Goal: Answer question/provide support: Share knowledge or assist other users

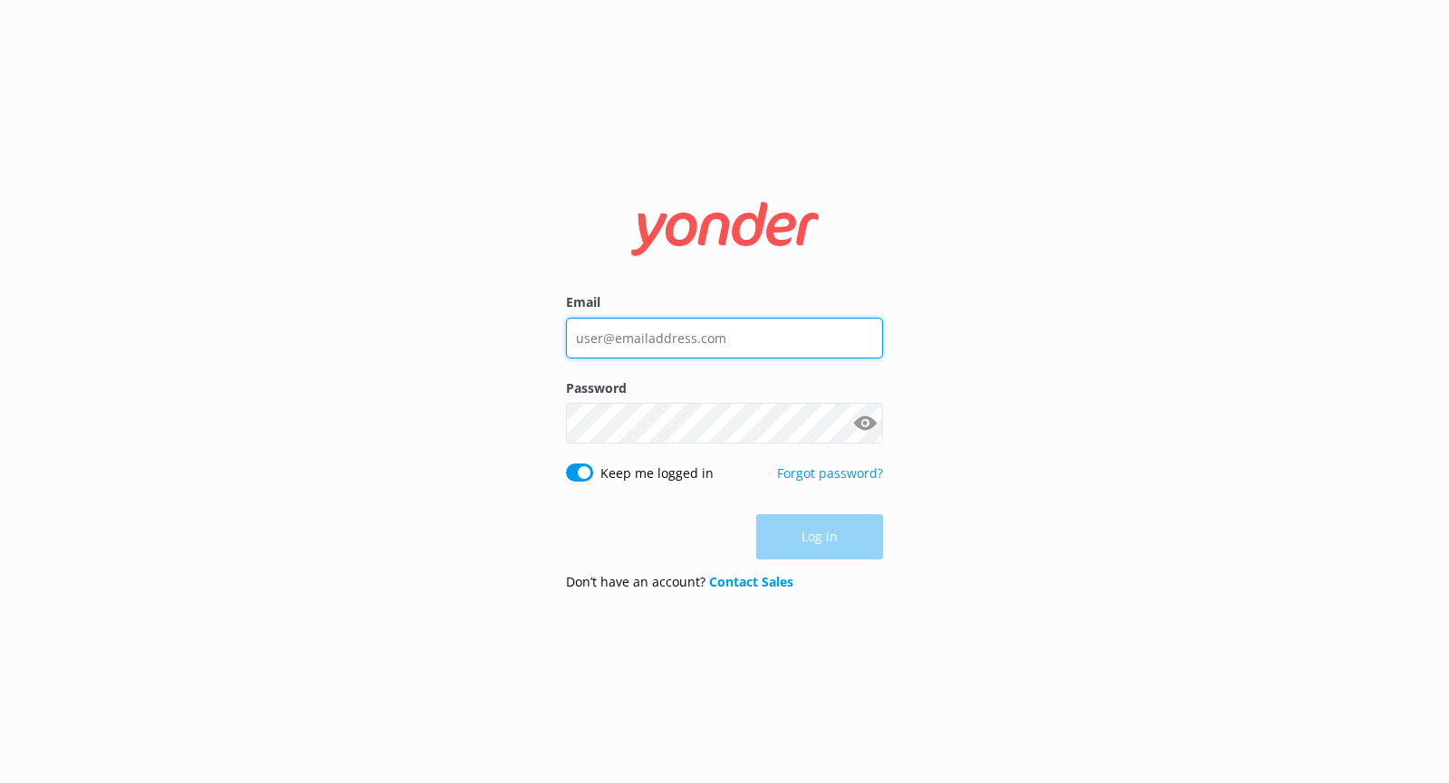
type input "[EMAIL_ADDRESS][DOMAIN_NAME]"
click at [841, 550] on div "Log in" at bounding box center [724, 536] width 317 height 45
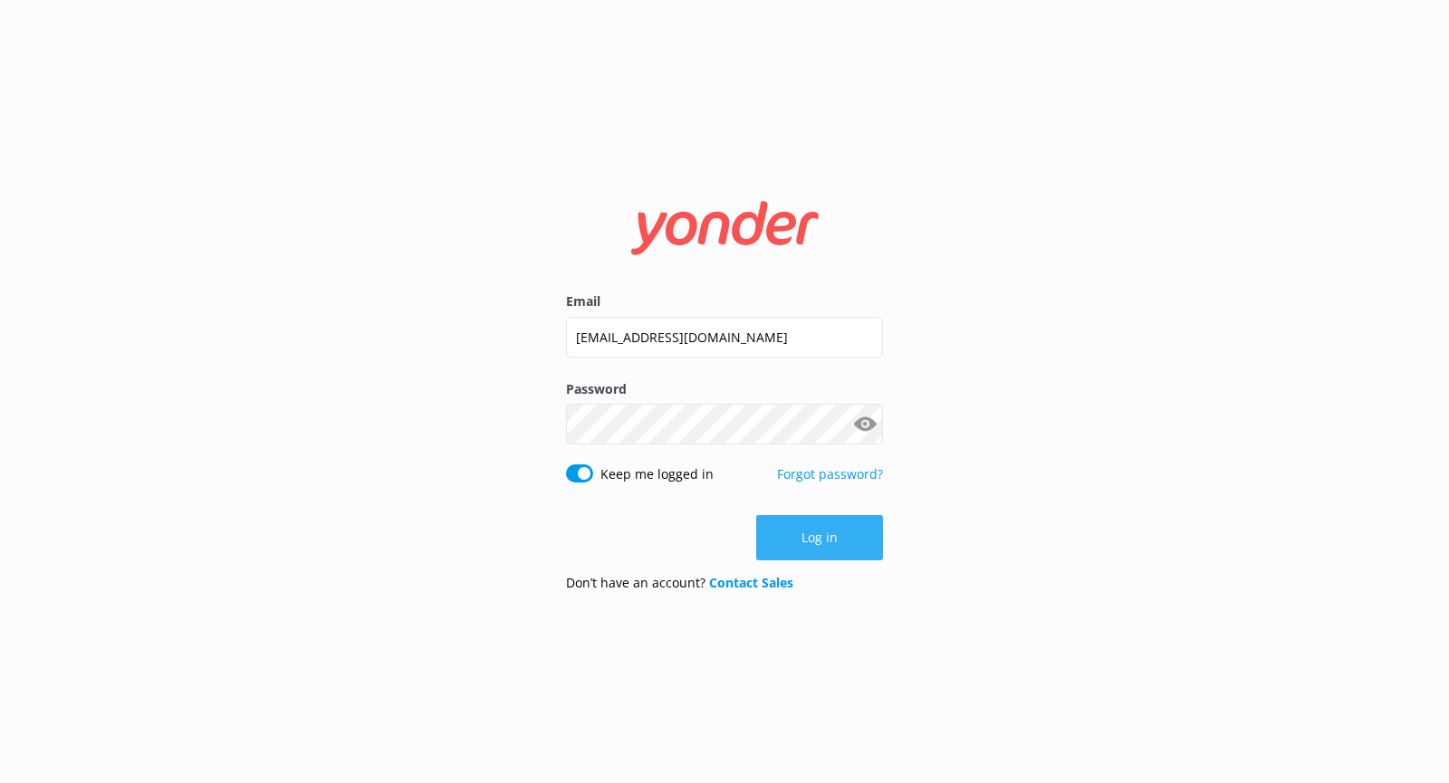
click at [809, 538] on button "Log in" at bounding box center [819, 537] width 127 height 45
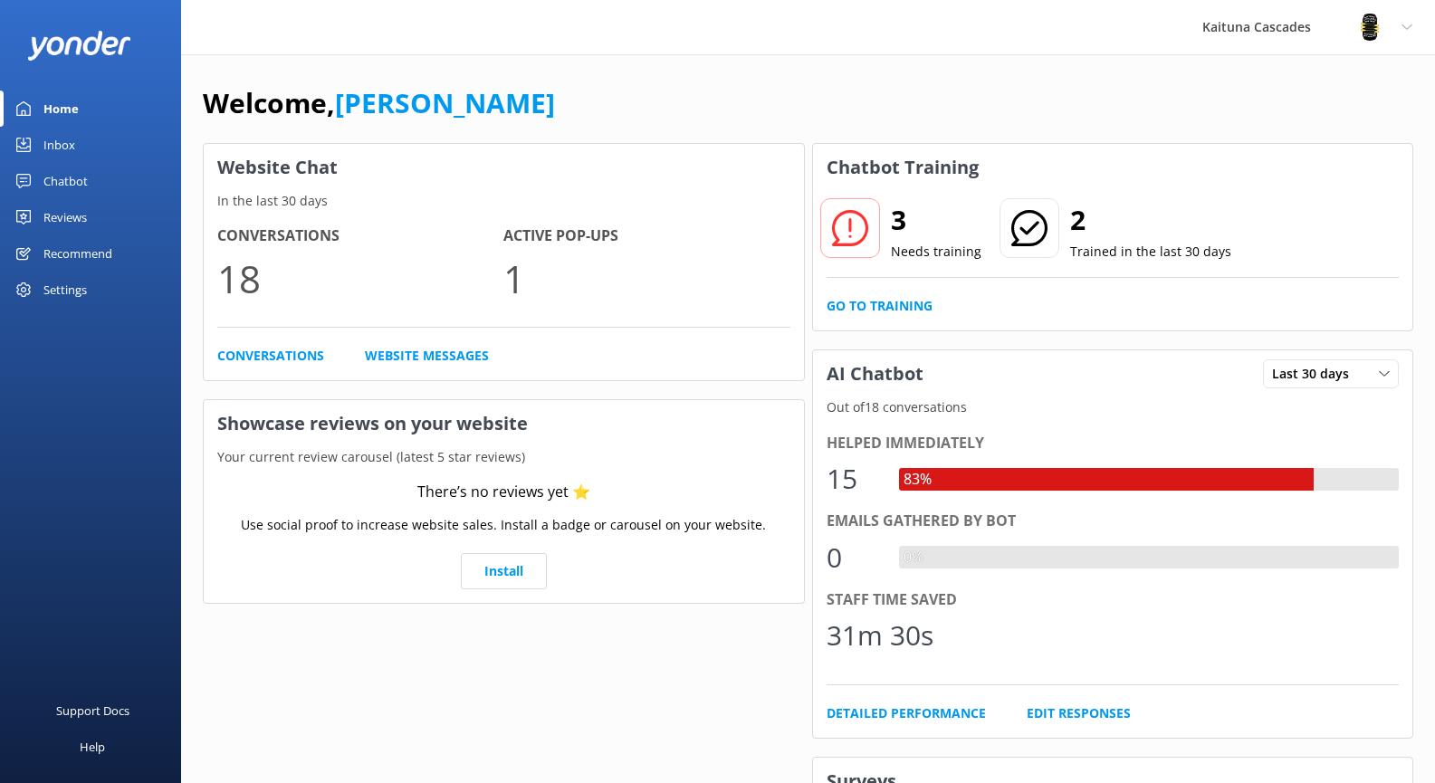
click at [528, 240] on h4 "Active Pop-ups" at bounding box center [646, 237] width 286 height 24
click at [69, 148] on div "Inbox" at bounding box center [59, 145] width 32 height 36
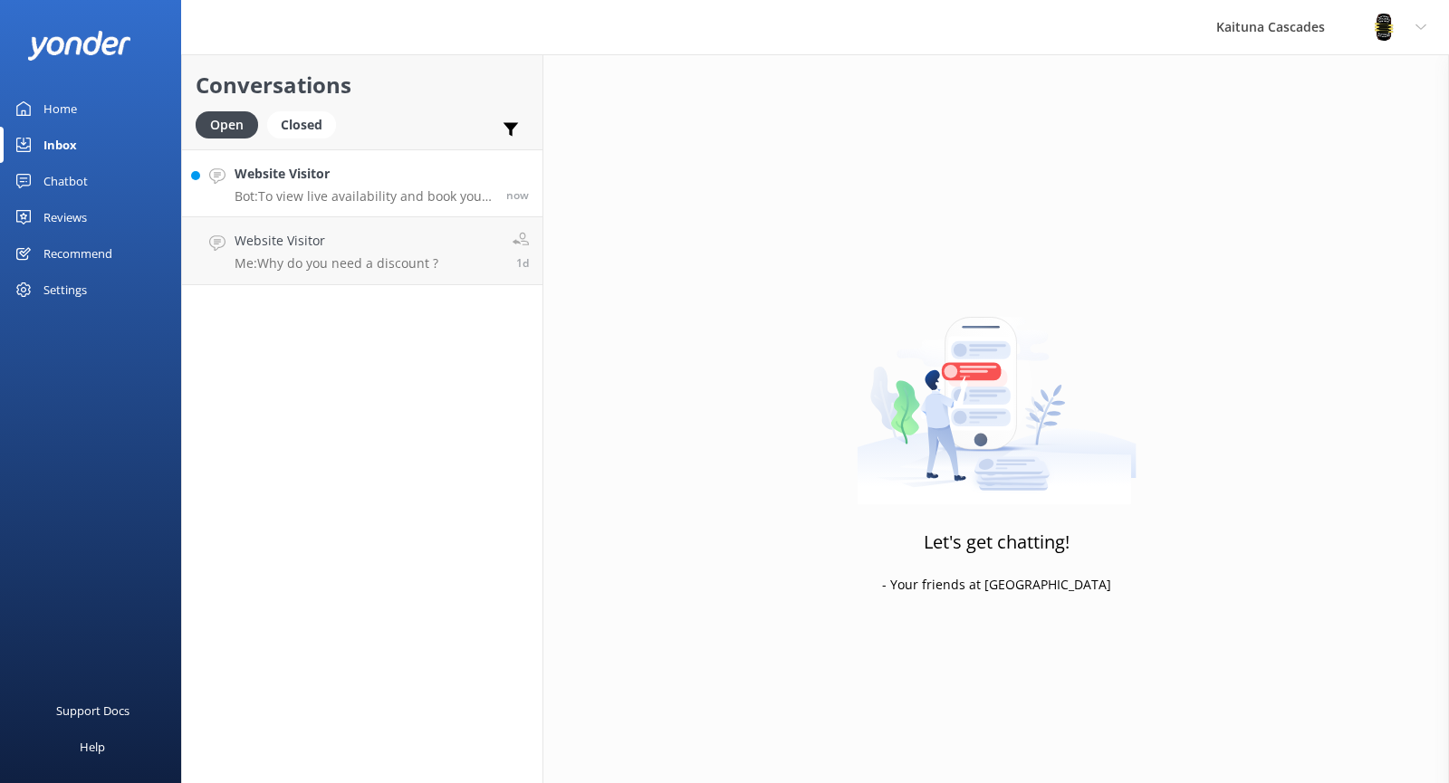
click at [276, 191] on p "Bot: To view live availability and book your River Rafting adventure, please vi…" at bounding box center [364, 196] width 258 height 16
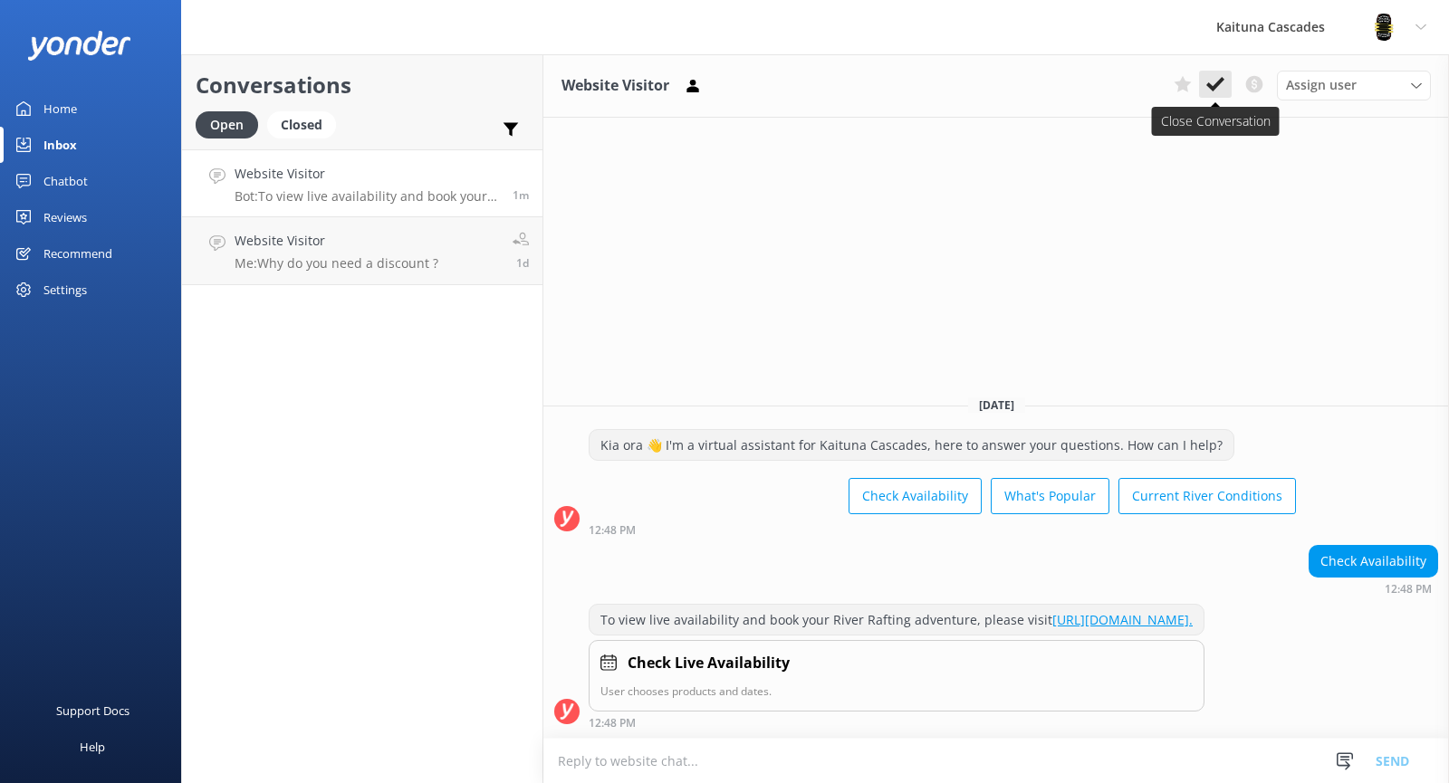
click at [1215, 87] on use at bounding box center [1215, 84] width 18 height 14
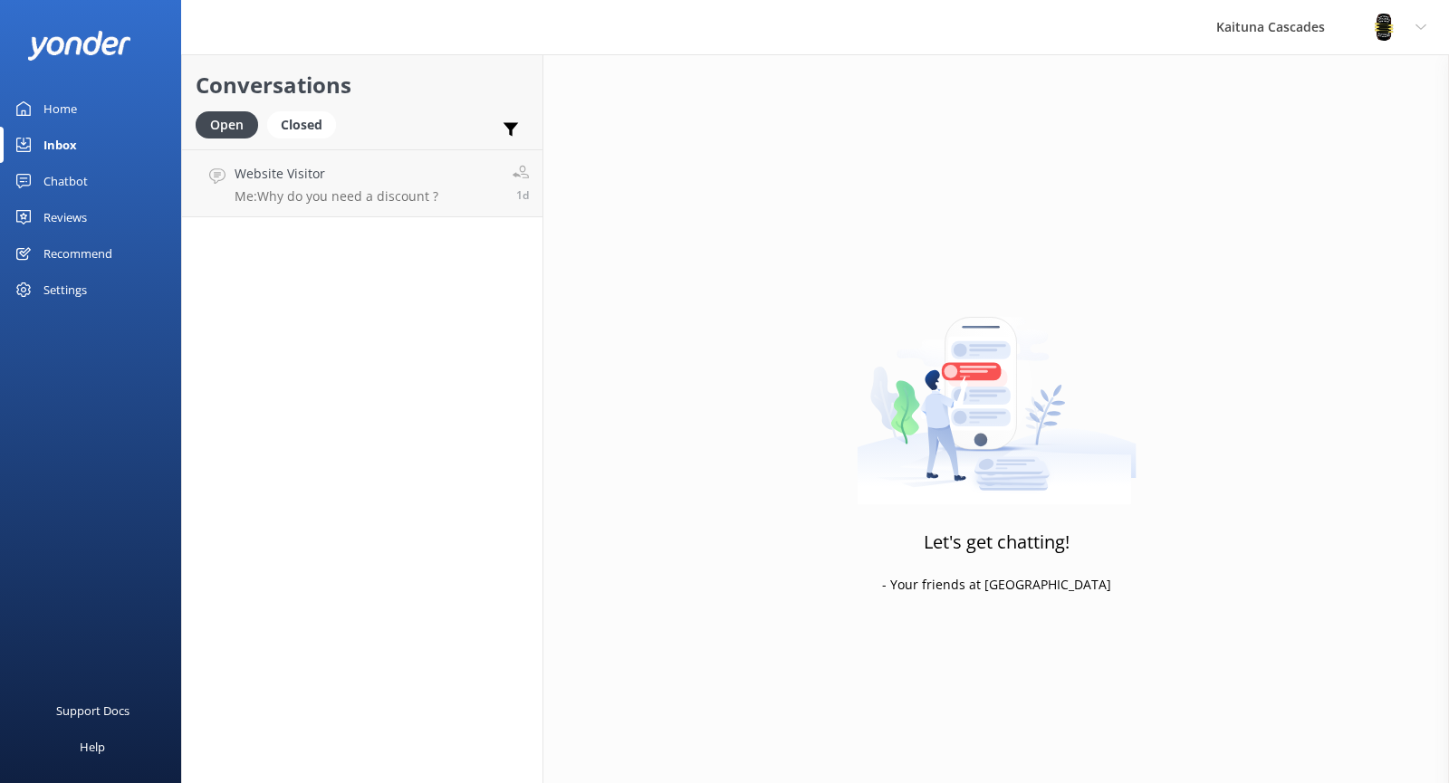
click at [73, 108] on div "Home" at bounding box center [60, 109] width 34 height 36
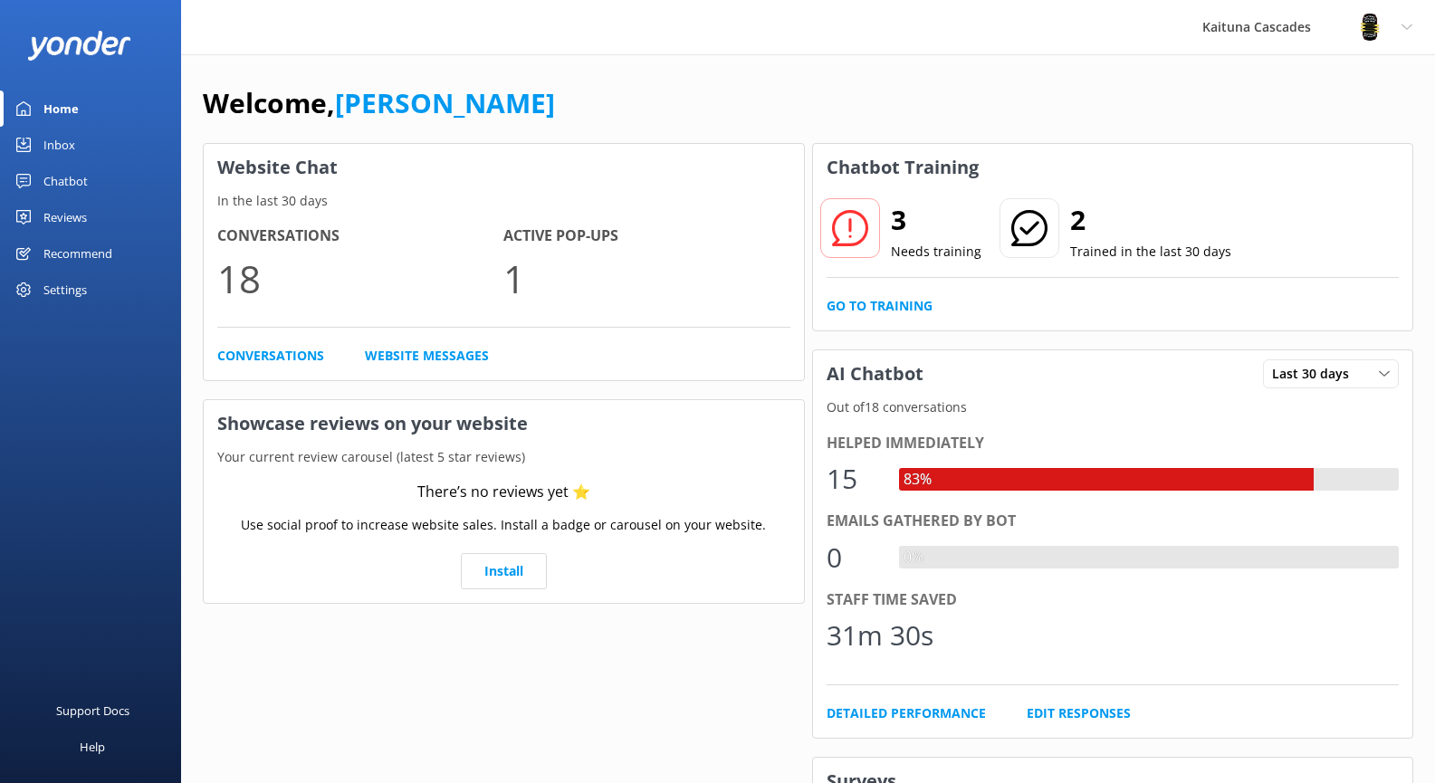
click at [847, 243] on icon at bounding box center [850, 228] width 36 height 36
click at [848, 234] on icon at bounding box center [850, 228] width 36 height 36
drag, startPoint x: 905, startPoint y: 258, endPoint x: 908, endPoint y: 270, distance: 12.3
click at [905, 259] on p "Needs training" at bounding box center [936, 252] width 91 height 20
click at [870, 302] on link "Go to Training" at bounding box center [880, 306] width 106 height 20
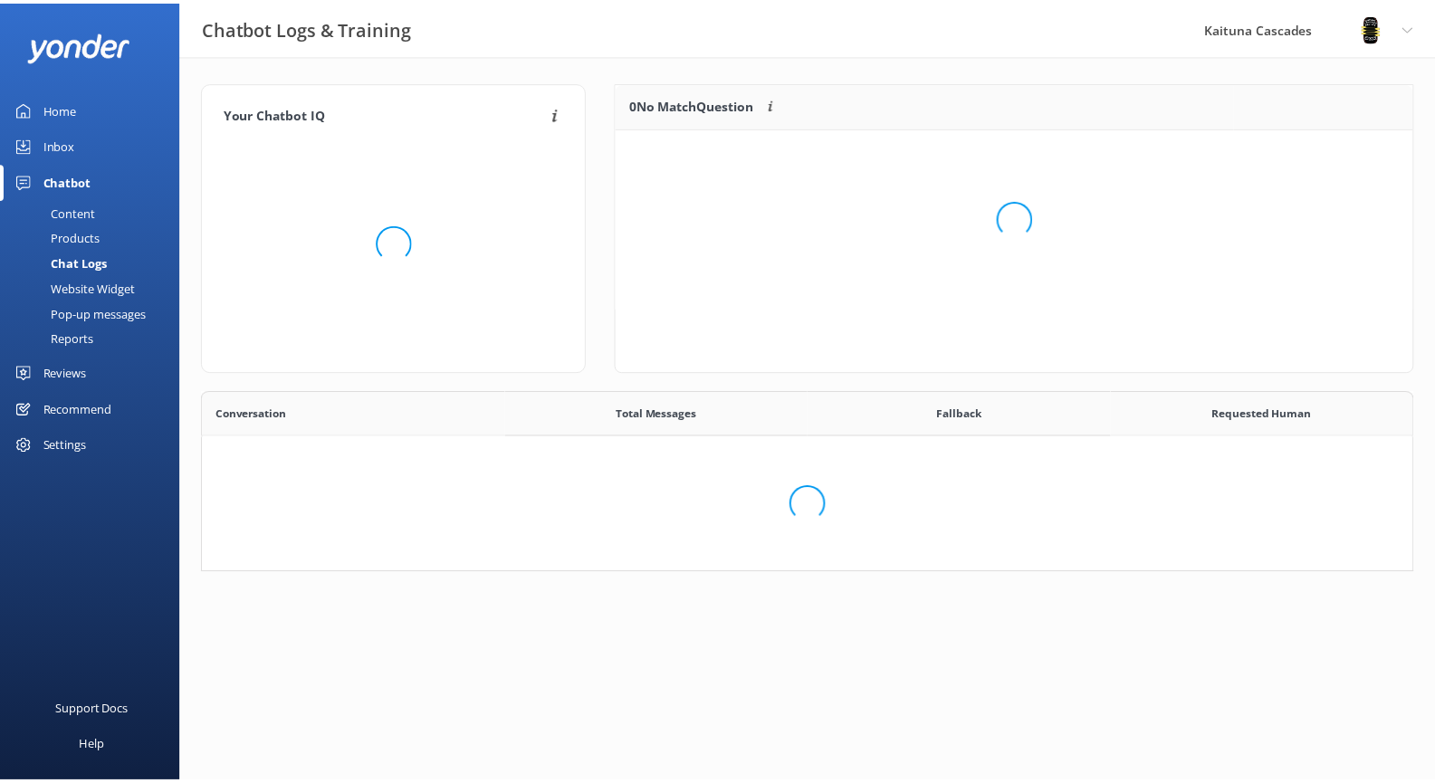
scroll to position [621, 1195]
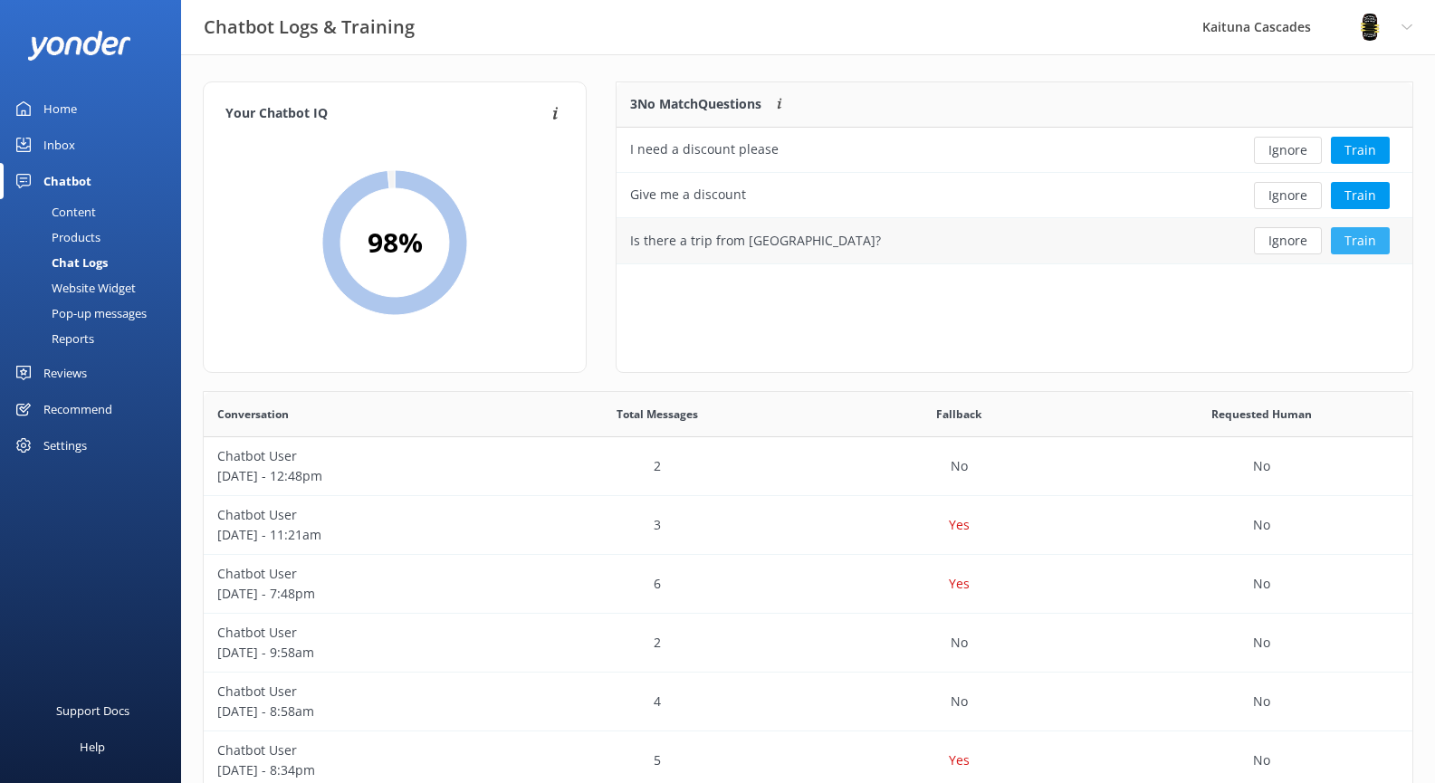
click at [1355, 243] on button "Train" at bounding box center [1360, 240] width 59 height 27
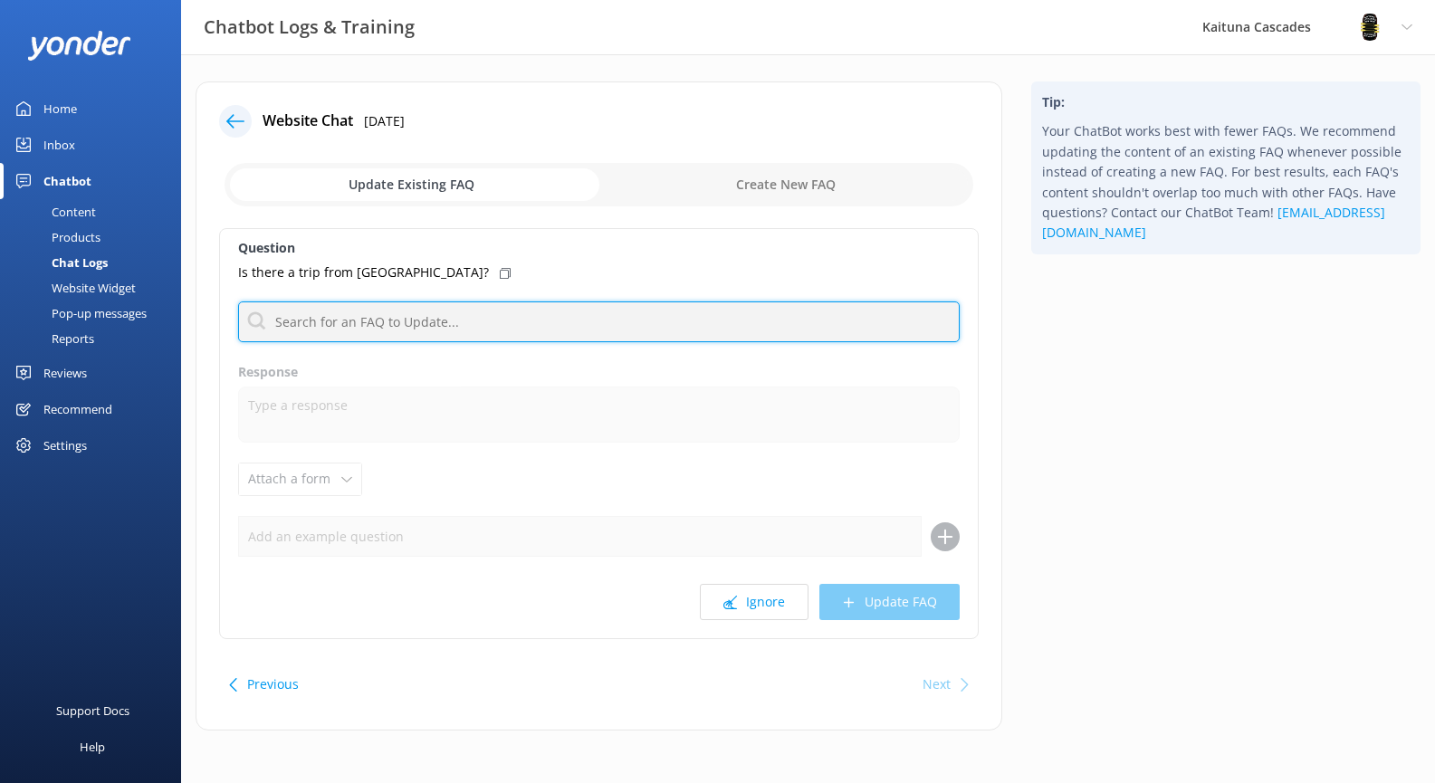
click at [337, 319] on input "text" at bounding box center [599, 322] width 722 height 41
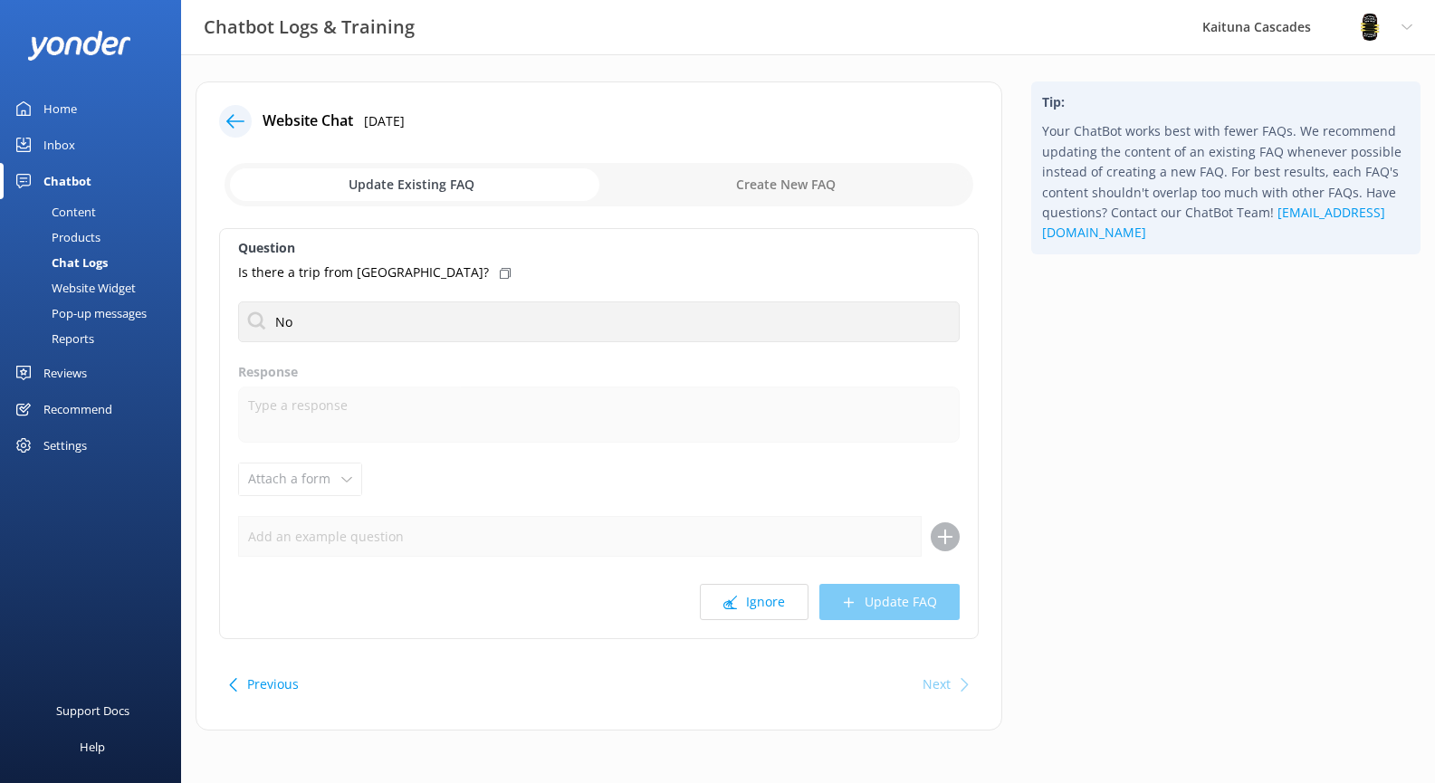
click at [512, 456] on div "Question Is there a trip from [GEOGRAPHIC_DATA]? No No FAQs available Response …" at bounding box center [599, 433] width 760 height 411
click at [885, 607] on div "Ignore Update FAQ" at bounding box center [599, 602] width 722 height 36
click at [883, 607] on div "Ignore Update FAQ" at bounding box center [599, 602] width 722 height 36
click at [864, 592] on div "Ignore Update FAQ" at bounding box center [599, 602] width 722 height 36
click at [354, 275] on p "Is there a trip from [GEOGRAPHIC_DATA]?" at bounding box center [363, 273] width 251 height 20
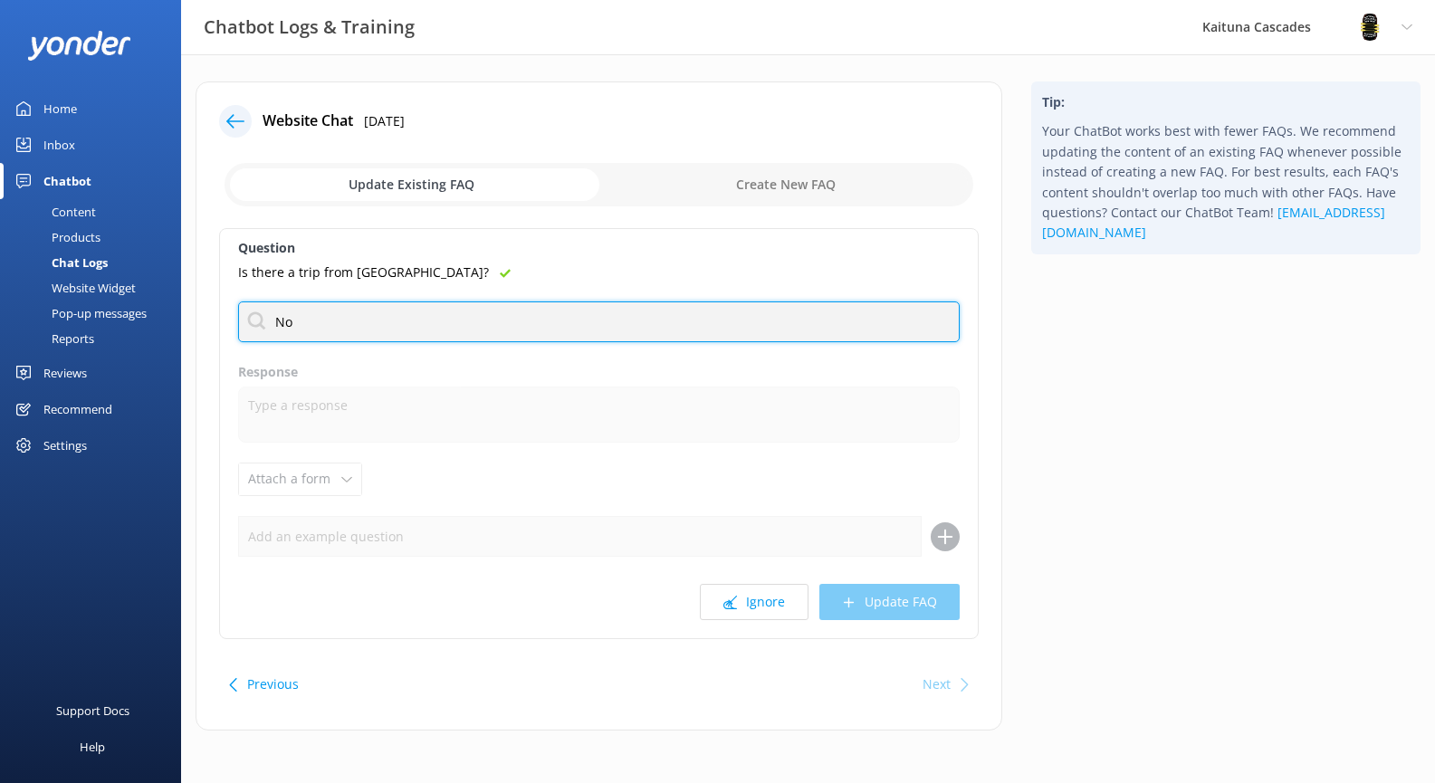
click at [311, 317] on input "No" at bounding box center [599, 322] width 722 height 41
type input "N"
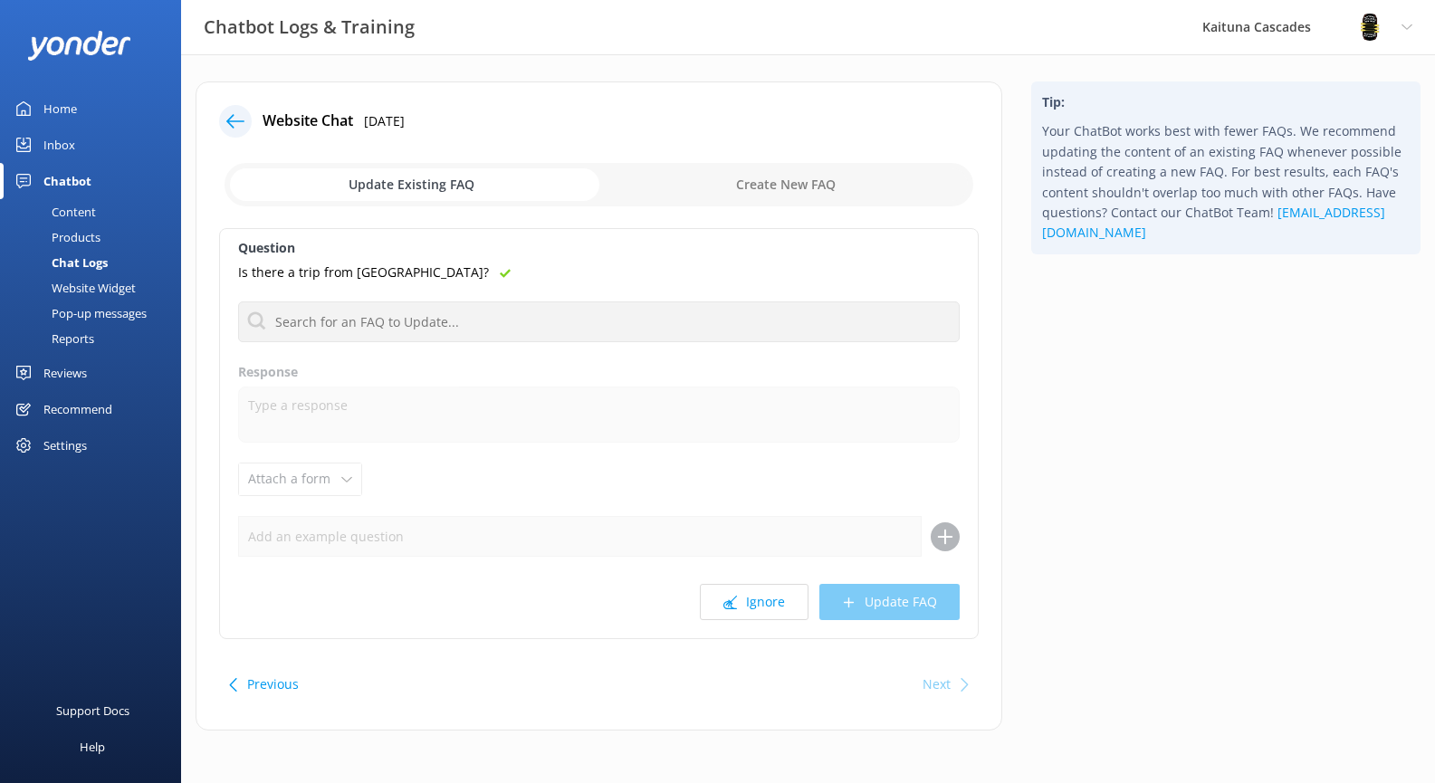
drag, startPoint x: 405, startPoint y: 593, endPoint x: 364, endPoint y: 468, distance: 131.4
click at [402, 576] on div "Question Is there a trip from [GEOGRAPHIC_DATA]? No FAQs available Response Att…" at bounding box center [599, 433] width 760 height 411
click at [237, 120] on icon at bounding box center [235, 121] width 18 height 18
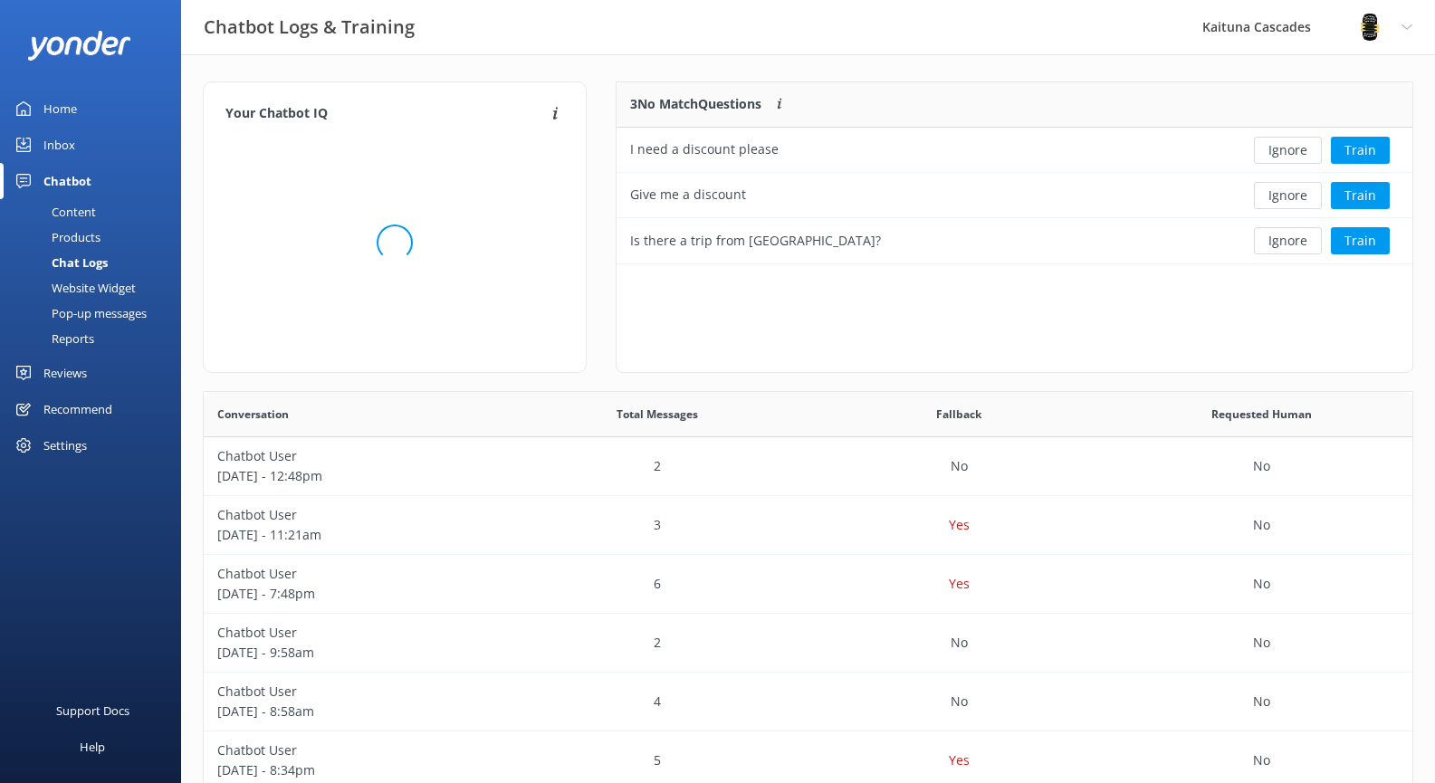
scroll to position [168, 782]
click at [1279, 139] on button "Ignore" at bounding box center [1288, 150] width 68 height 27
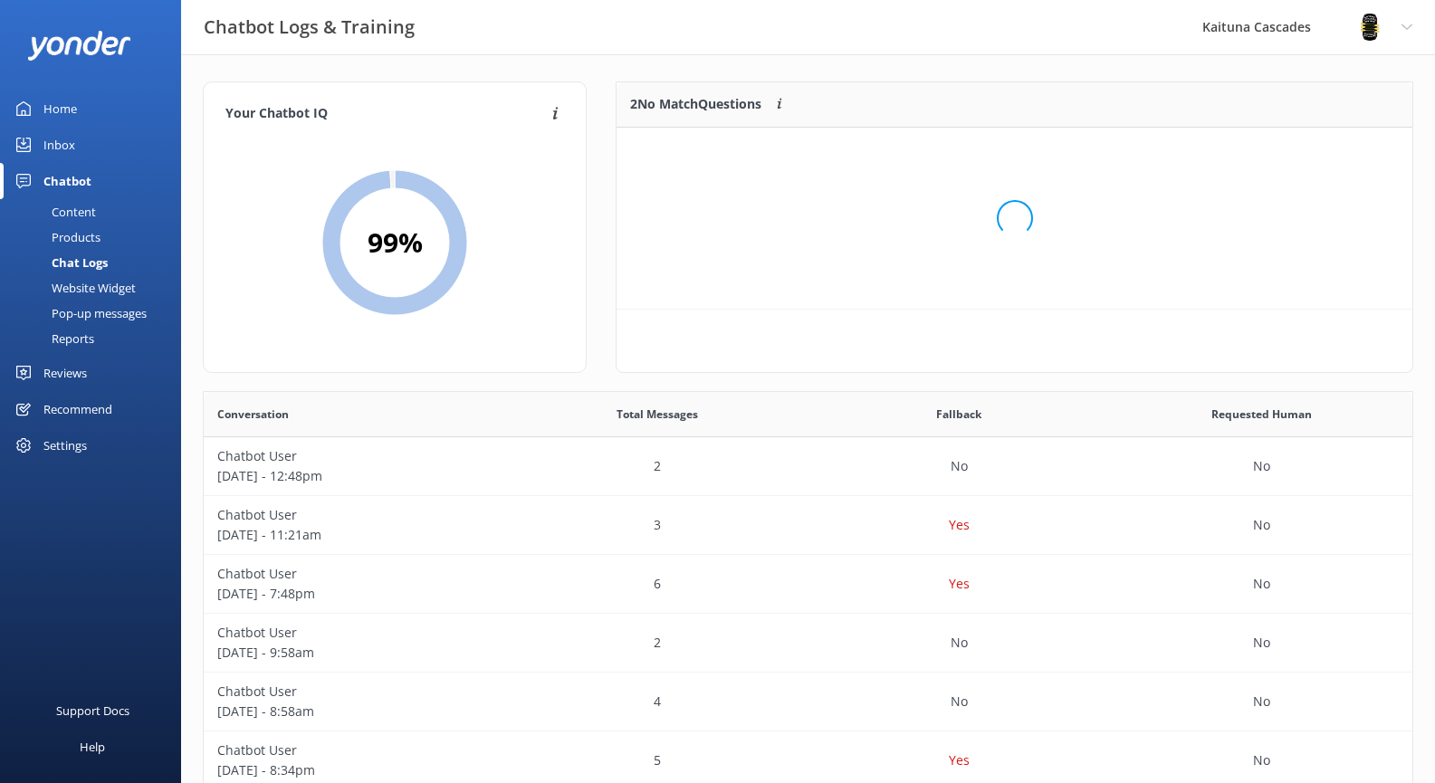
scroll to position [123, 782]
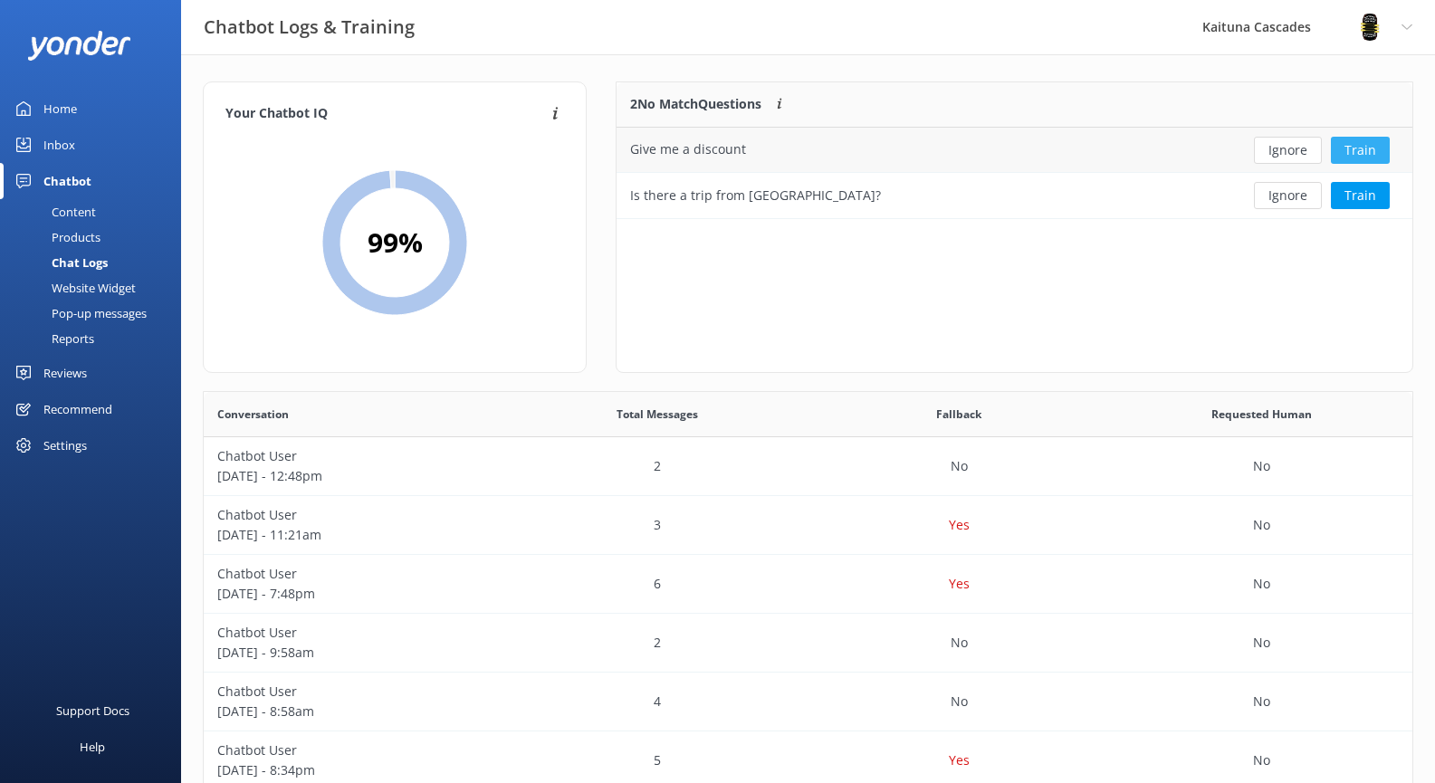
click at [1355, 155] on button "Train" at bounding box center [1360, 150] width 59 height 27
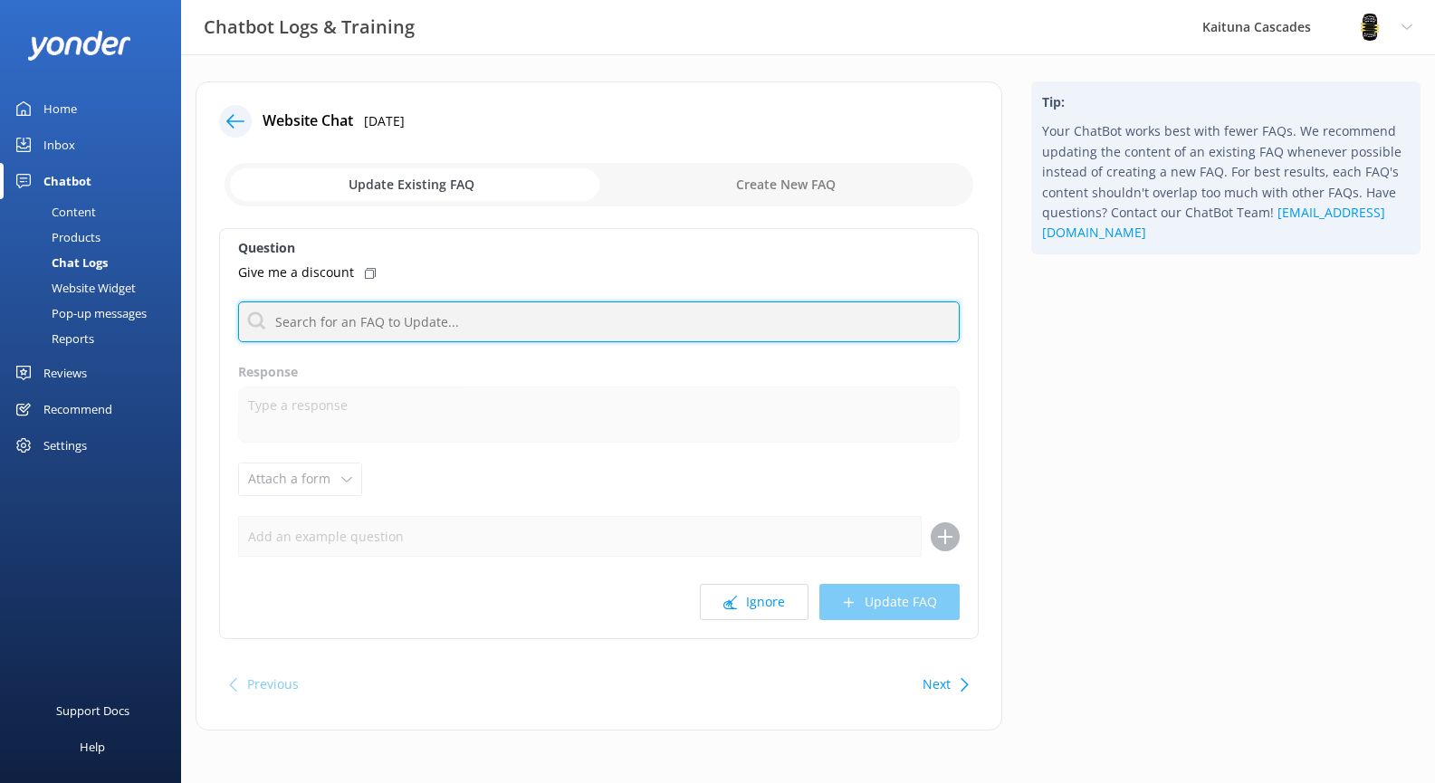
click at [359, 334] on input "text" at bounding box center [599, 322] width 722 height 41
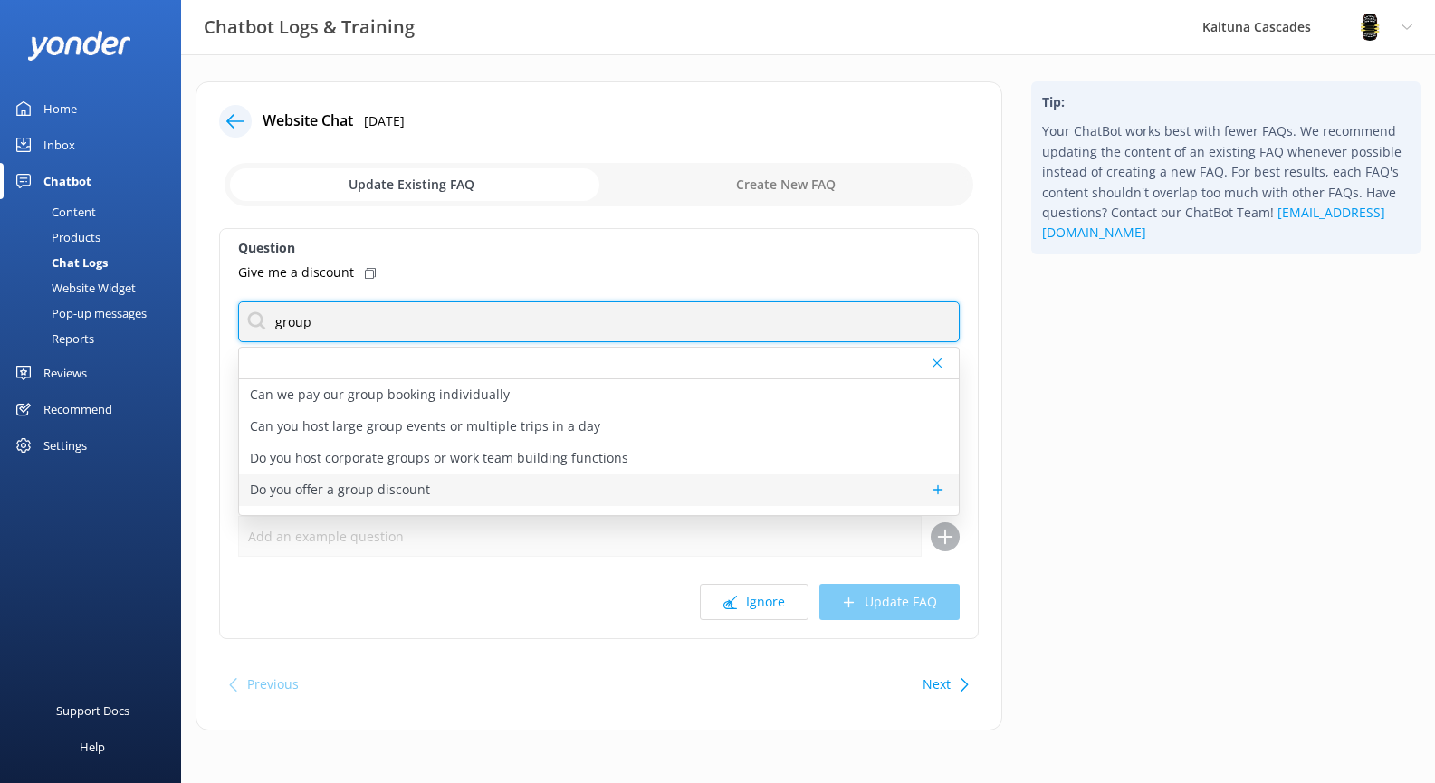
type input "group"
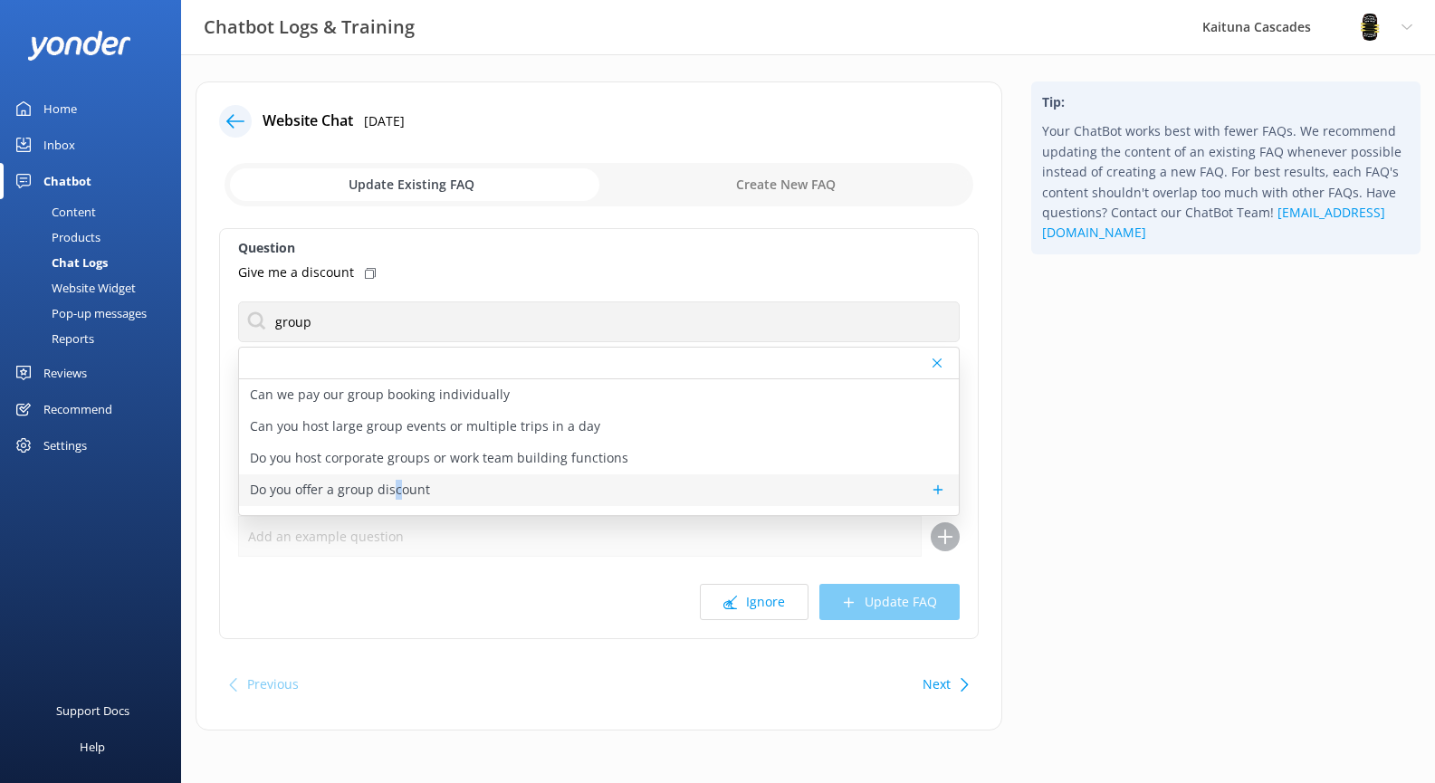
click at [398, 496] on p "Do you offer a group discount" at bounding box center [340, 490] width 180 height 20
type textarea "Groups of 6 or more can book at a discounted rate of $115 per person - just cho…"
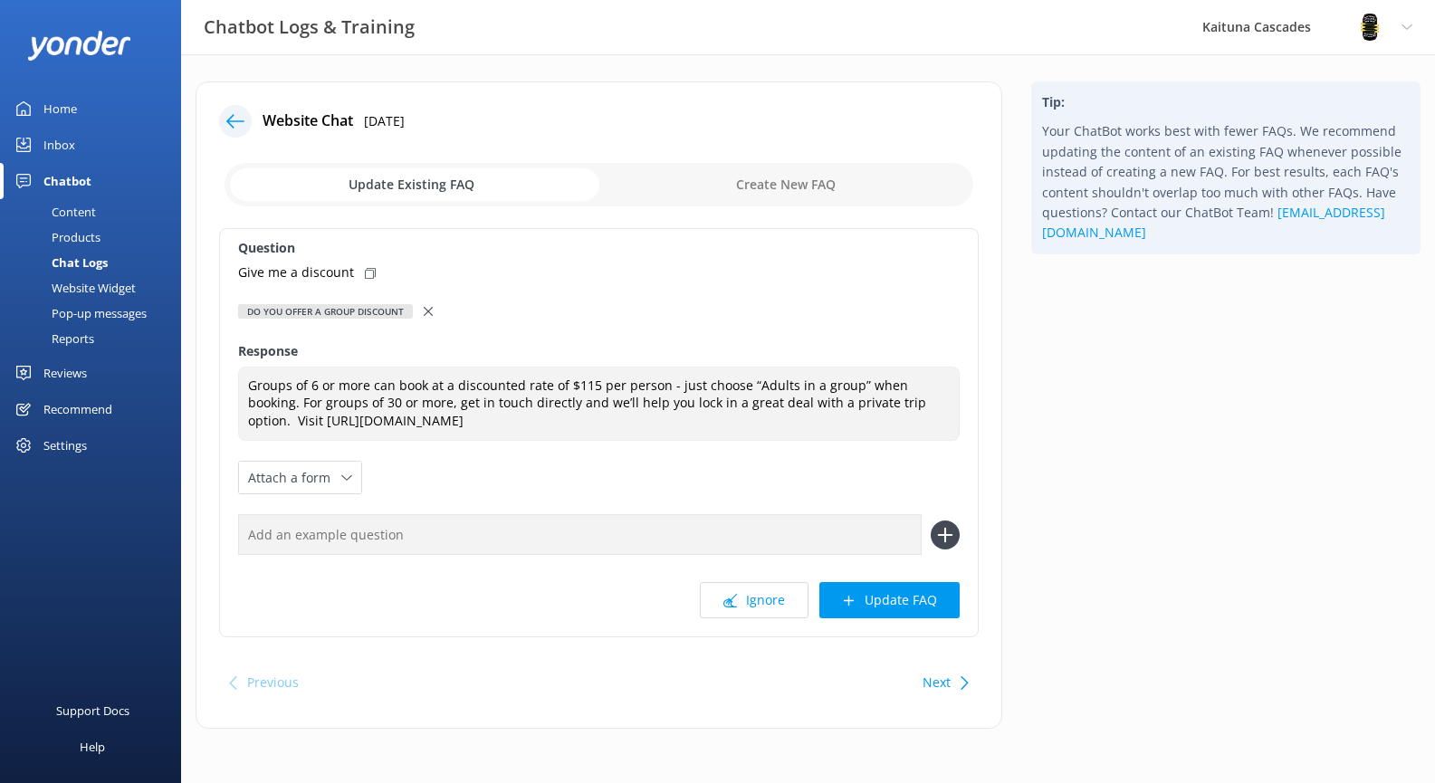
click at [854, 600] on icon at bounding box center [849, 601] width 14 height 14
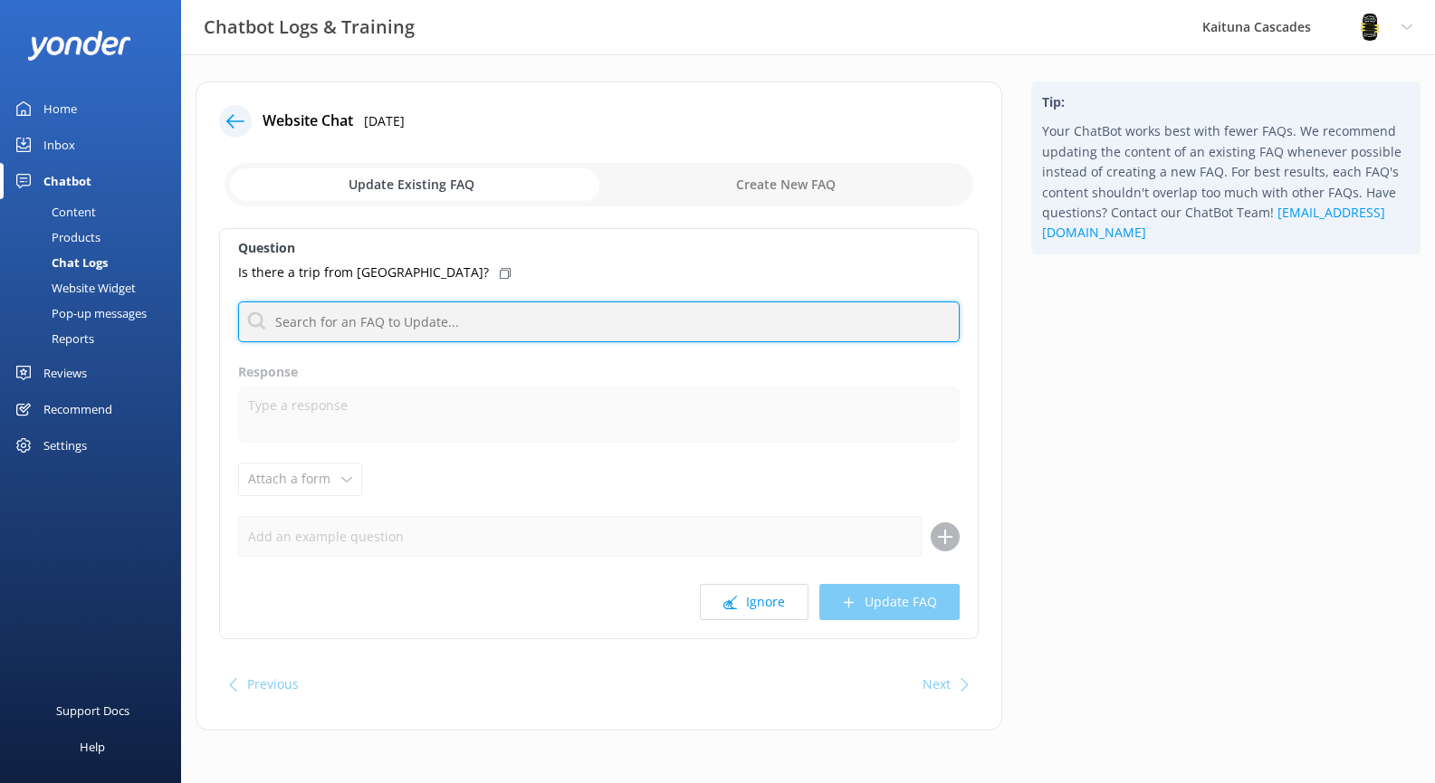
click at [374, 323] on input "text" at bounding box center [599, 322] width 722 height 41
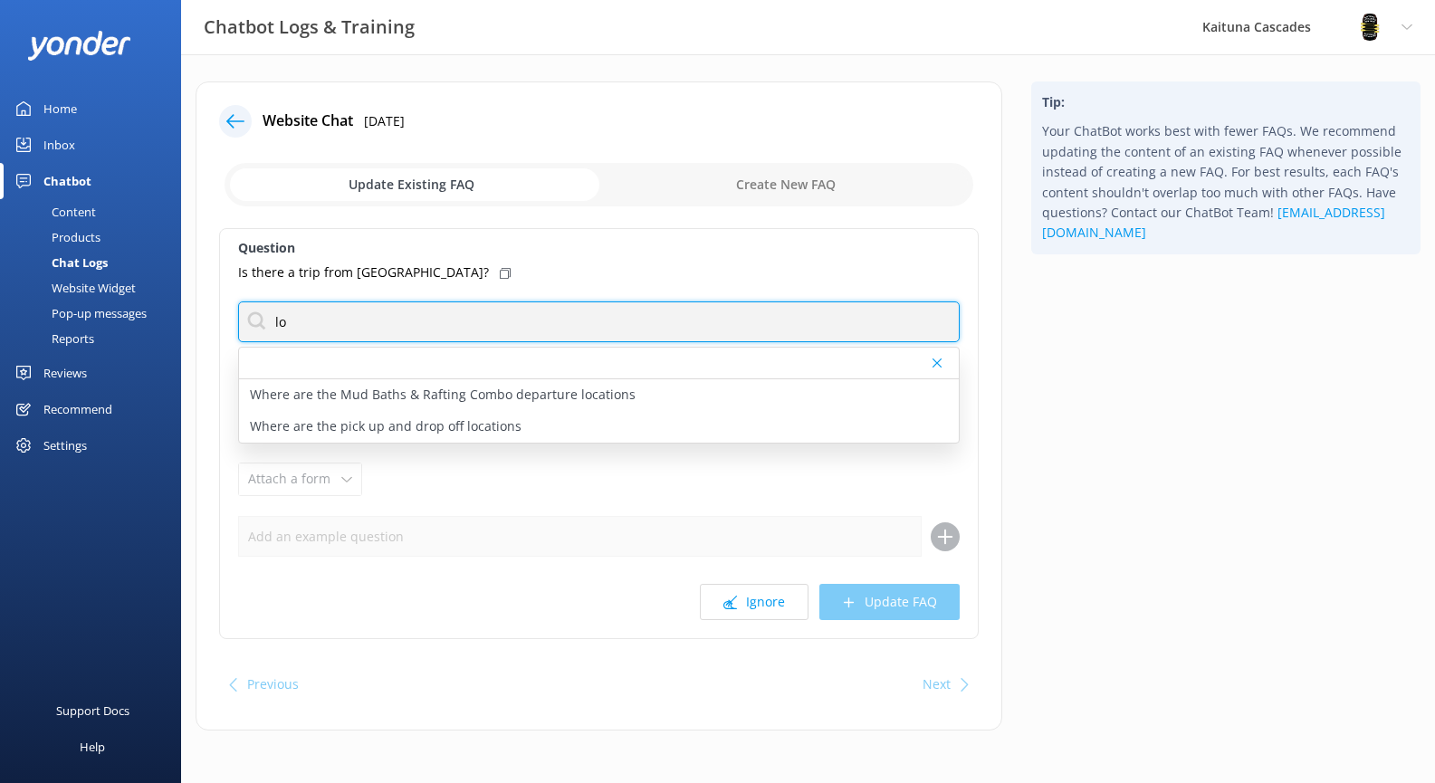
type input "l"
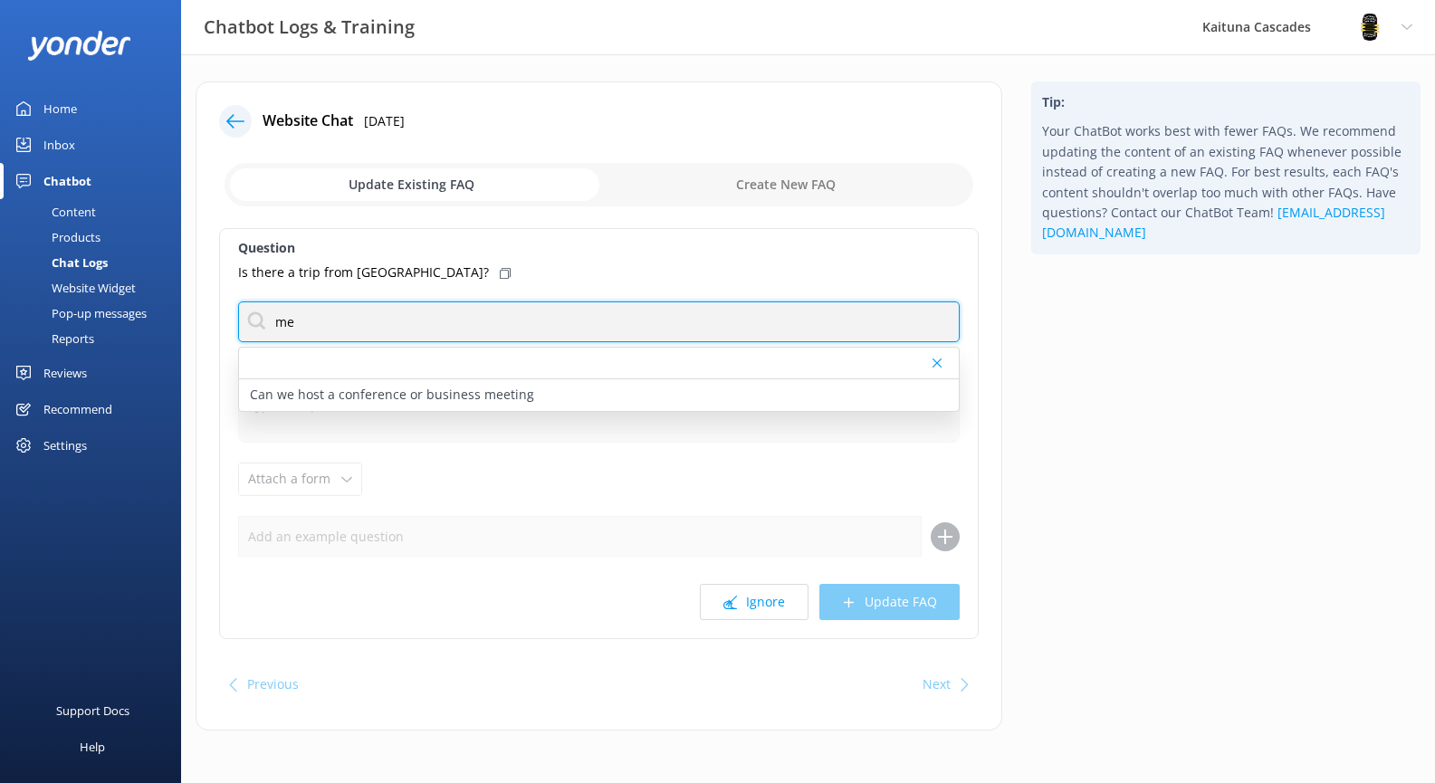
type input "m"
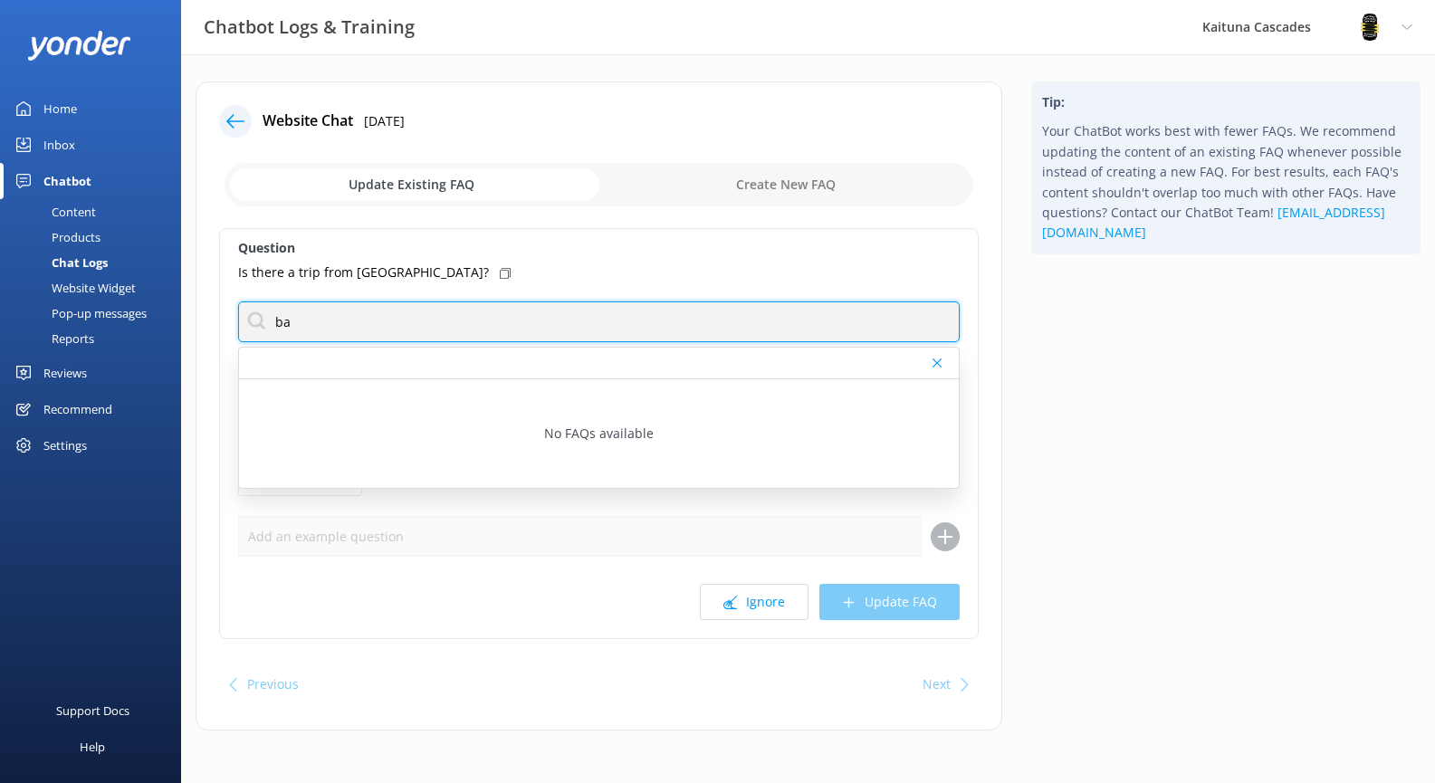
type input "b"
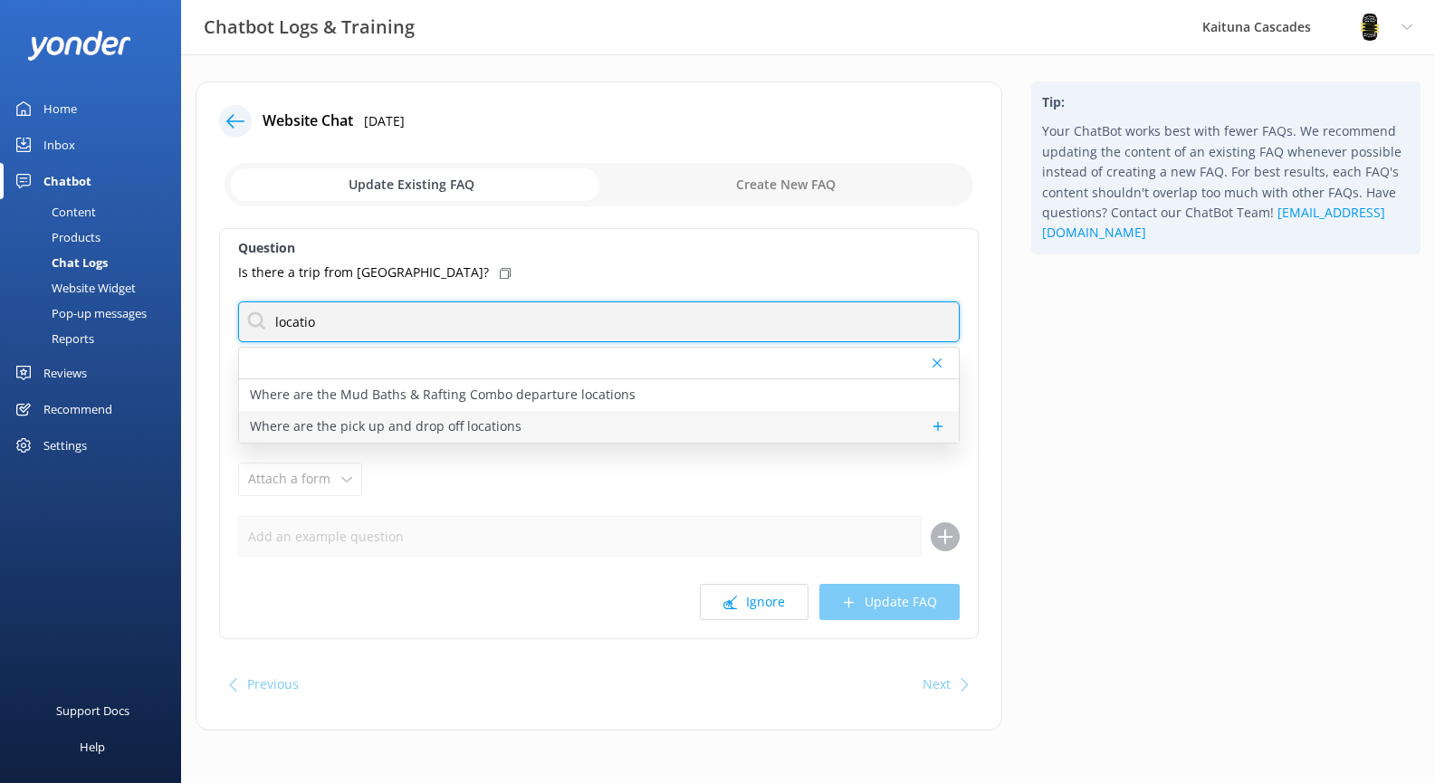
type input "locatio"
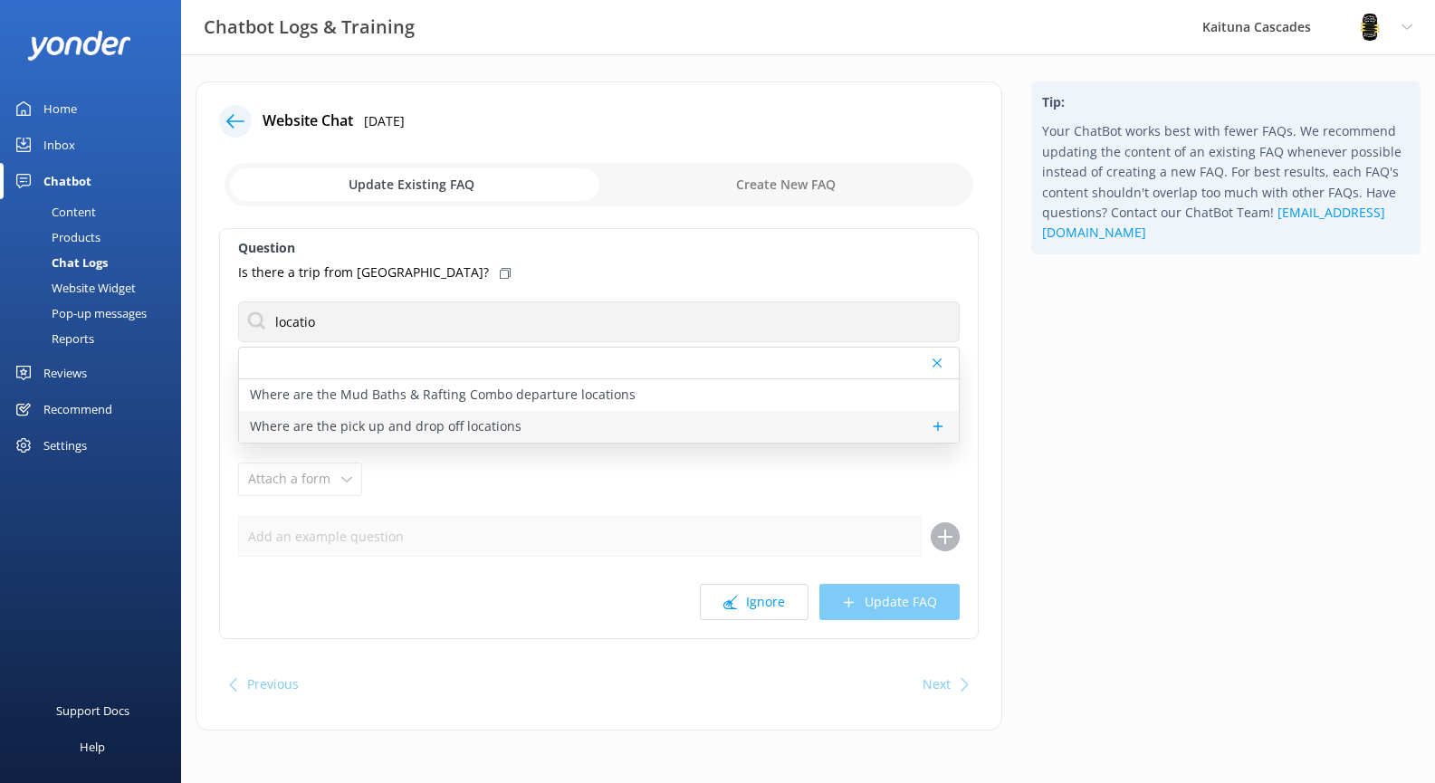
click at [465, 425] on p "Where are the pick up and drop off locations" at bounding box center [386, 427] width 272 height 20
type textarea "Our shuttle service is available for central [GEOGRAPHIC_DATA] pick-up and drop…"
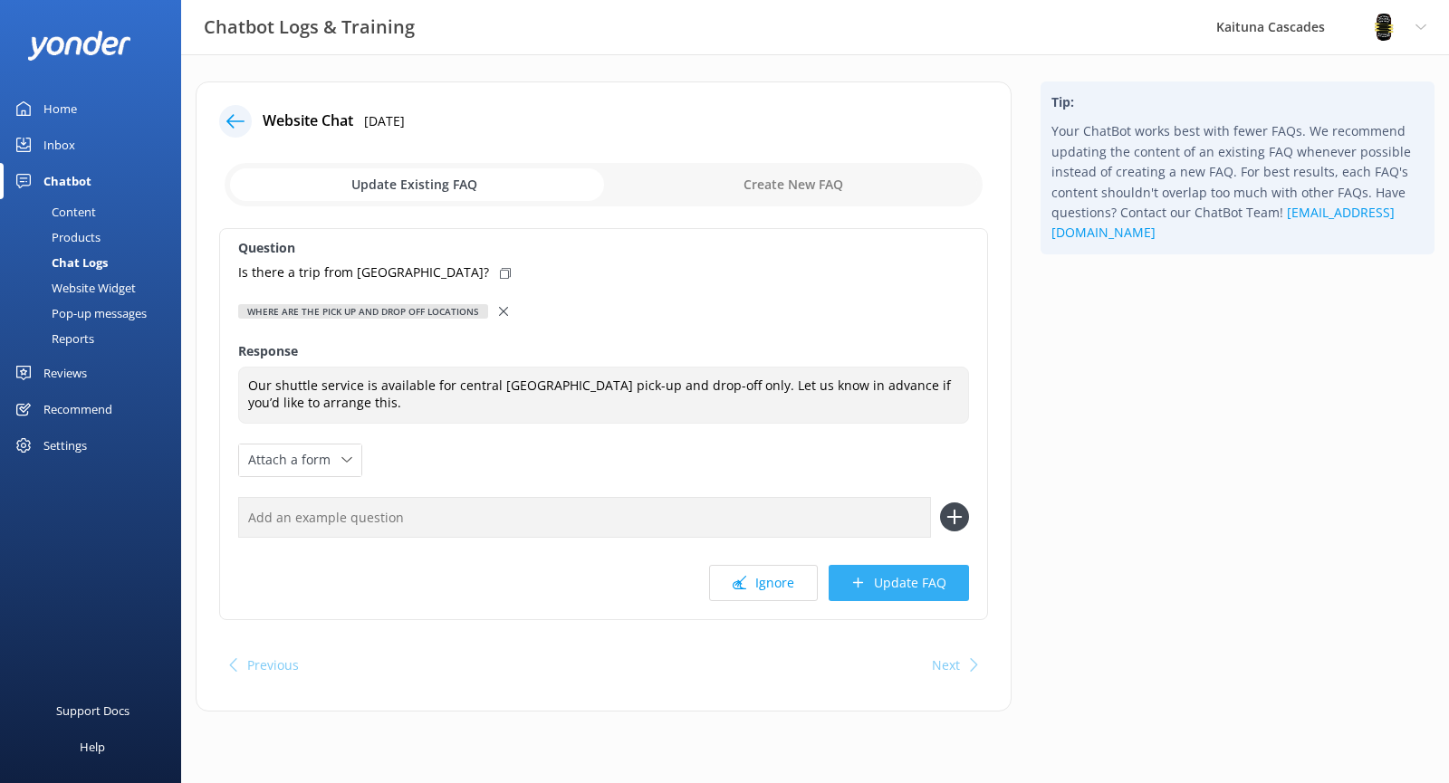
click at [883, 584] on button "Update FAQ" at bounding box center [899, 583] width 140 height 36
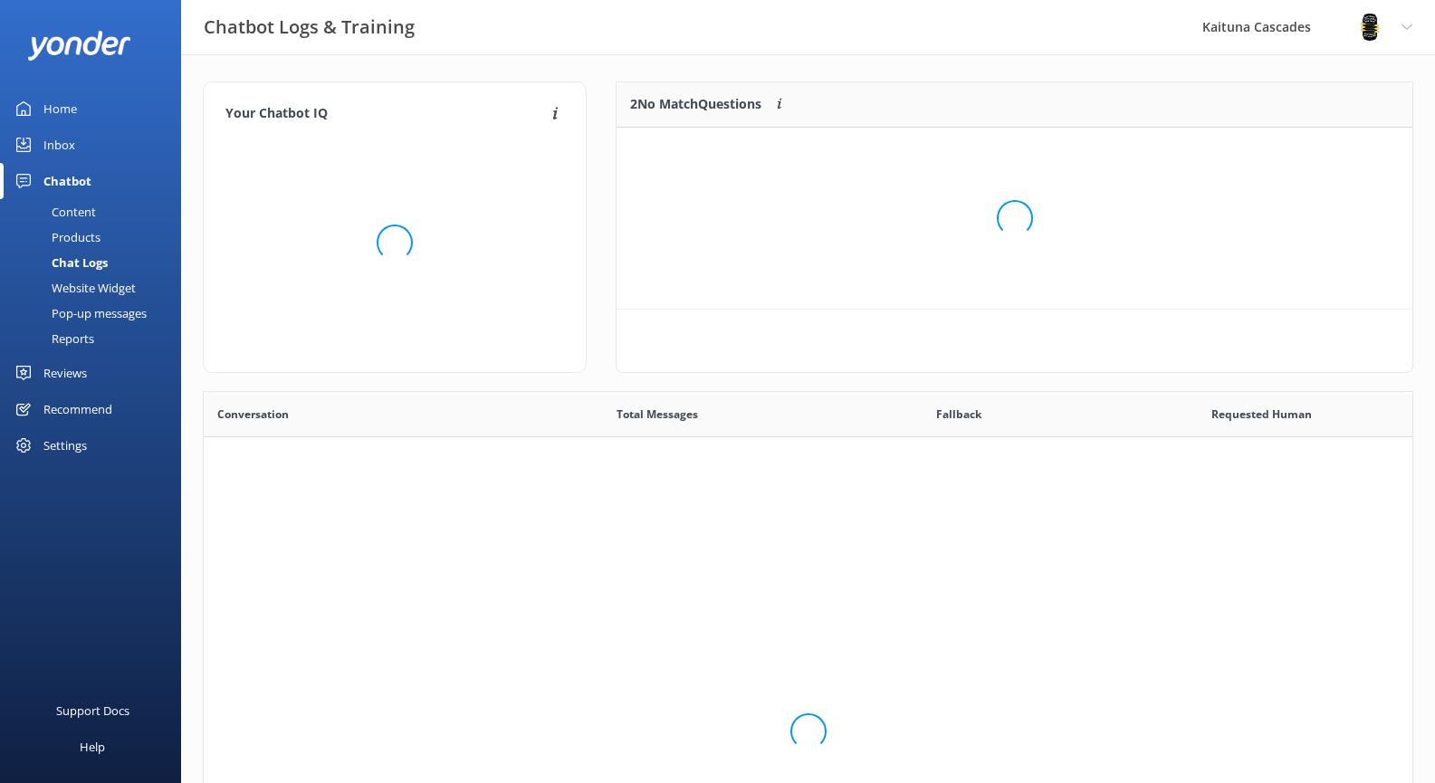
scroll to position [621, 1195]
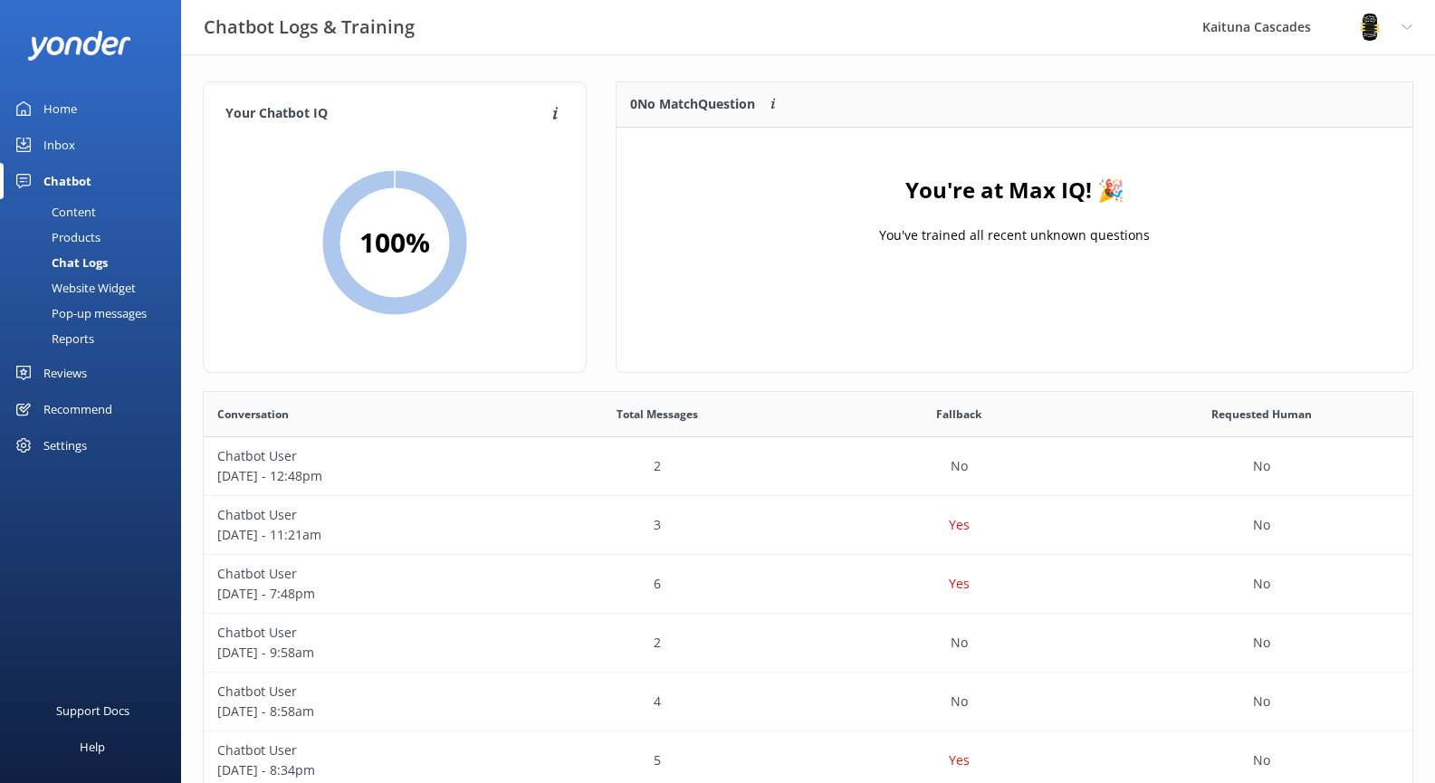
click at [55, 105] on div "Home" at bounding box center [60, 109] width 34 height 36
